Goal: Find specific page/section: Find specific page/section

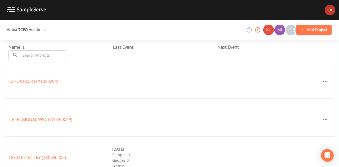
click at [49, 53] on input "text" at bounding box center [43, 55] width 45 height 10
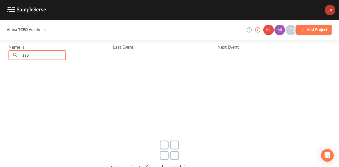
type input "zap"
click at [39, 27] on button "Antea TCEQ Austin" at bounding box center [27, 30] width 44 height 10
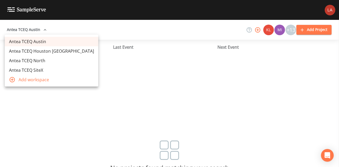
click at [34, 52] on link "Antea TCEQ Houston [GEOGRAPHIC_DATA]" at bounding box center [51, 51] width 93 height 10
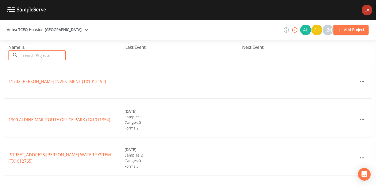
click at [47, 59] on input "text" at bounding box center [43, 55] width 45 height 10
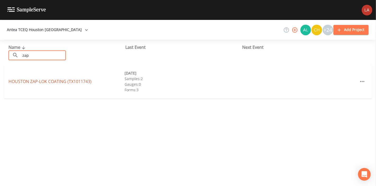
type input "zap"
click at [39, 80] on link "HOUSTON ZAP-LOK COATING (TX1011743)" at bounding box center [49, 81] width 83 height 6
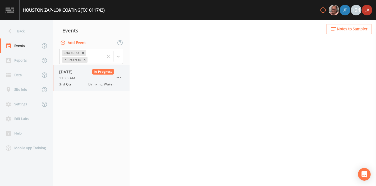
click at [77, 71] on span "08/06/2025" at bounding box center [67, 72] width 17 height 6
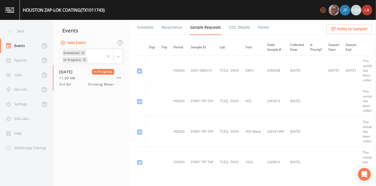
click at [140, 27] on link "Schedule" at bounding box center [145, 27] width 18 height 15
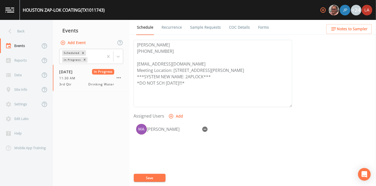
scroll to position [147, 0]
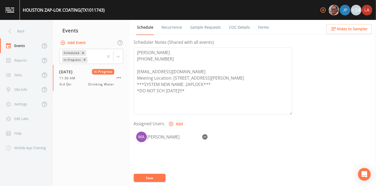
click at [343, 61] on div "Event Name 3rd Qtr Target Sampling Date 2025-08-06 Time (Optional) 11:30:00 Eve…" at bounding box center [255, 112] width 243 height 148
drag, startPoint x: 204, startPoint y: 84, endPoint x: 161, endPoint y: 86, distance: 42.7
click at [145, 83] on textarea "GEORGE OBERDORF 832-257-7660 livingwatercorp@aol.com Meeting Location: 18660 E …" at bounding box center [213, 80] width 159 height 67
click at [34, 25] on div "Back" at bounding box center [24, 31] width 48 height 15
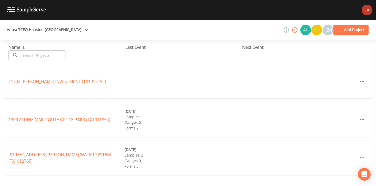
click at [38, 59] on input "text" at bounding box center [43, 55] width 45 height 10
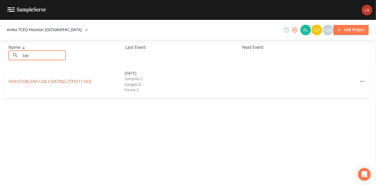
type input "zap"
click at [42, 83] on link "HOUSTON ZAP-LOK COATING (TX1011743)" at bounding box center [49, 81] width 83 height 6
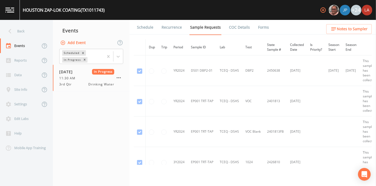
click at [151, 26] on link "Schedule" at bounding box center [145, 27] width 18 height 15
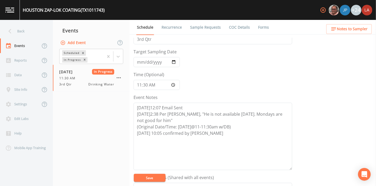
scroll to position [118, 0]
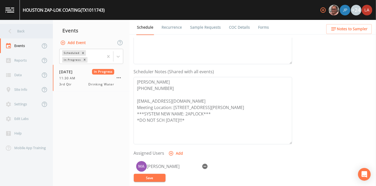
click at [24, 29] on div "Back" at bounding box center [24, 31] width 48 height 15
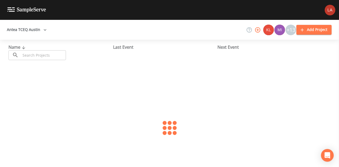
click at [37, 28] on button "Antea TCEQ Austin" at bounding box center [27, 30] width 44 height 10
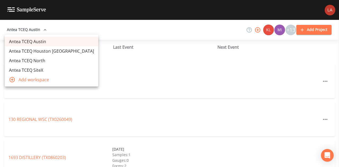
click at [39, 49] on link "Antea TCEQ Houston [GEOGRAPHIC_DATA]" at bounding box center [51, 51] width 93 height 10
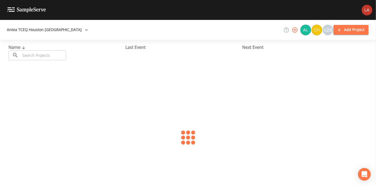
click at [54, 54] on input "text" at bounding box center [43, 55] width 45 height 10
type input "[PERSON_NAME] in"
